Goal: Transaction & Acquisition: Purchase product/service

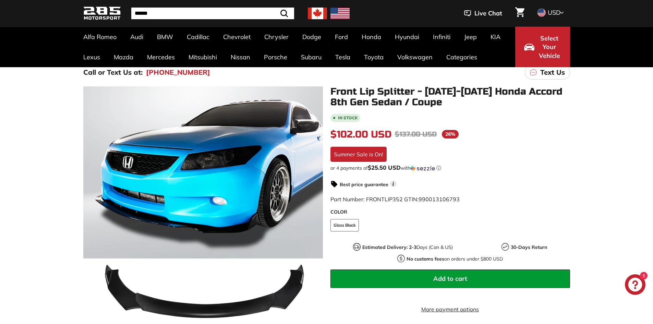
scroll to position [103, 0]
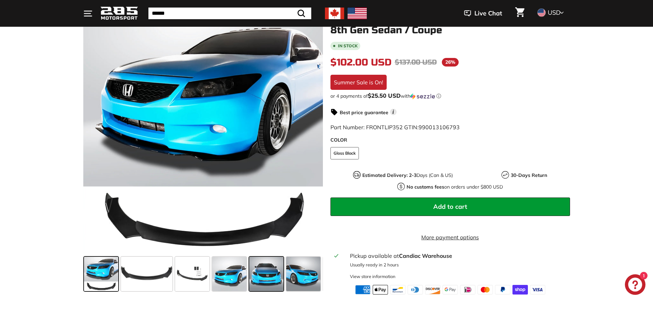
click at [280, 283] on span at bounding box center [266, 274] width 34 height 34
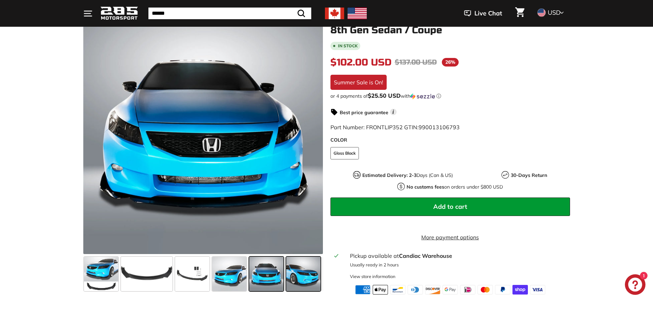
click at [307, 290] on span at bounding box center [303, 274] width 34 height 34
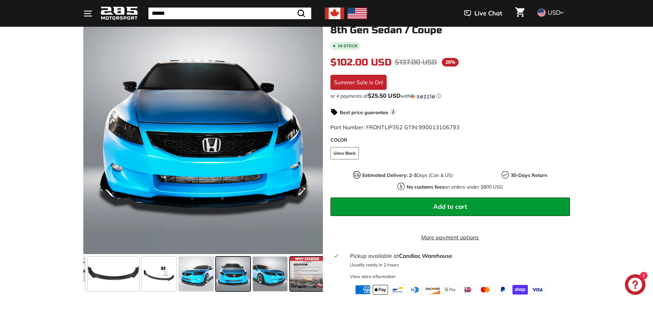
scroll to position [0, 36]
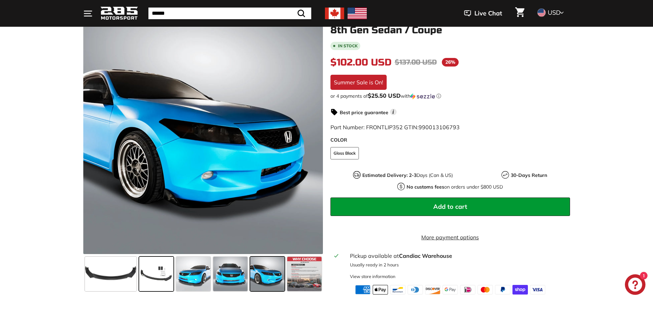
click at [166, 270] on span at bounding box center [156, 274] width 34 height 34
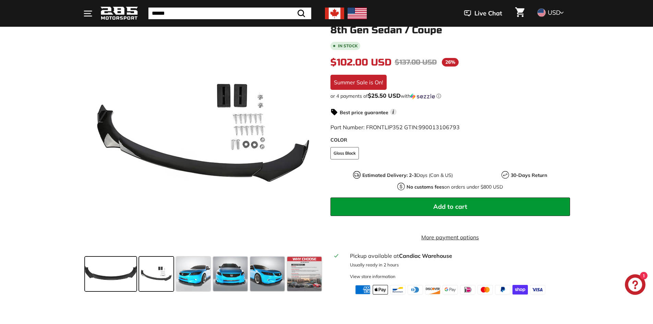
click at [123, 270] on span at bounding box center [110, 274] width 51 height 34
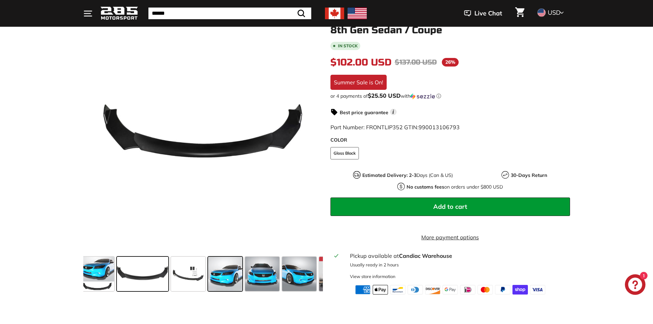
scroll to position [0, 0]
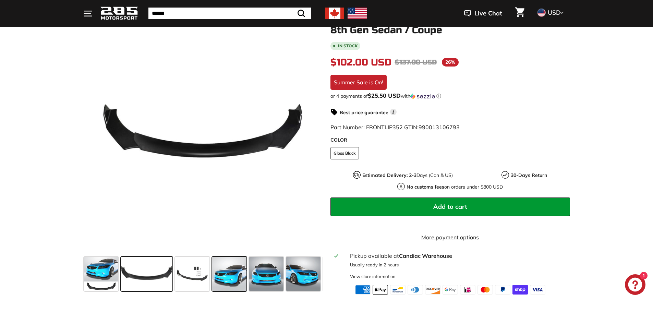
click at [232, 283] on span at bounding box center [229, 274] width 34 height 34
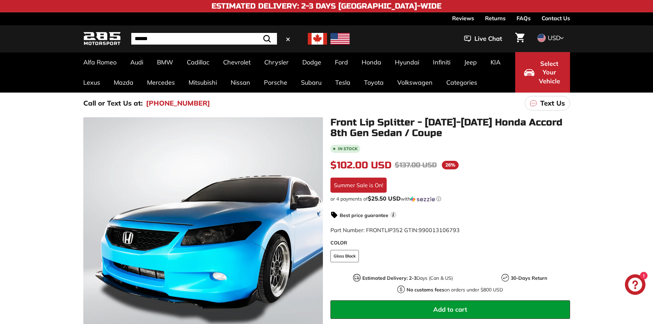
click at [191, 41] on input "Search" at bounding box center [204, 39] width 146 height 12
type input "**********"
click at [257, 33] on button ".cls-1{fill:none;stroke:#000;stroke-miterlimit:10;stroke-width:2px} Search" at bounding box center [267, 39] width 20 height 12
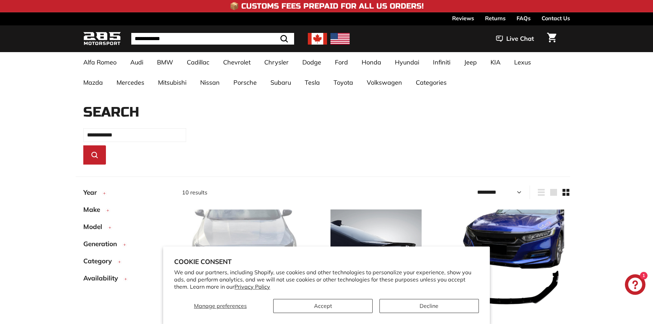
select select "*********"
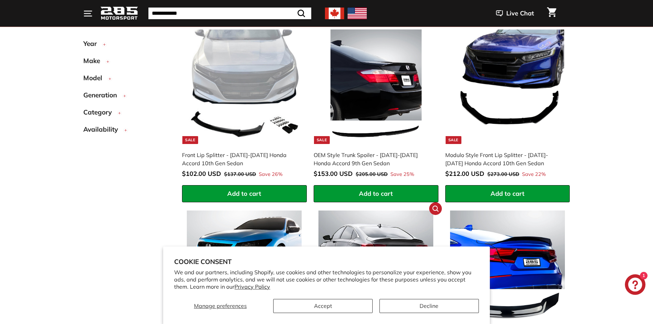
scroll to position [185, 0]
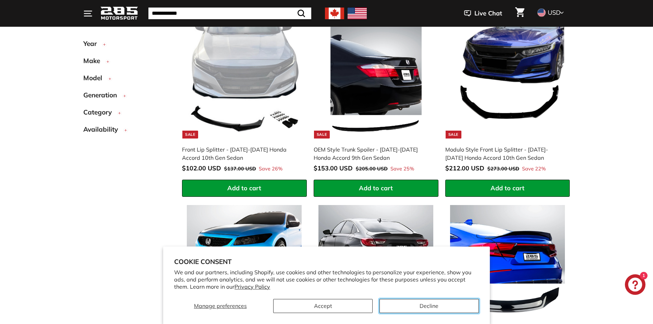
click at [411, 308] on button "Decline" at bounding box center [428, 306] width 99 height 14
